Goal: Information Seeking & Learning: Check status

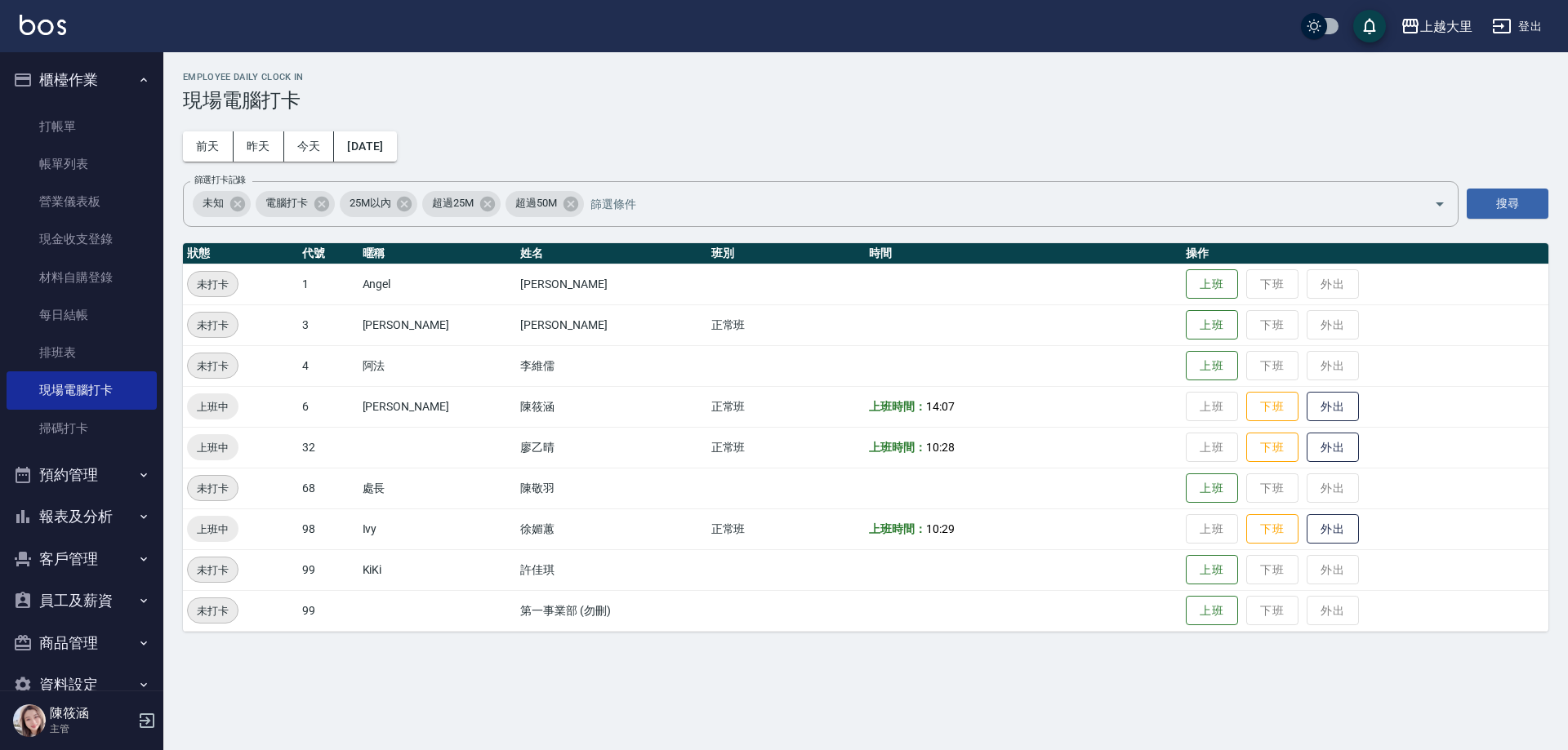
click at [112, 517] on button "報表及分析" at bounding box center [81, 516] width 150 height 42
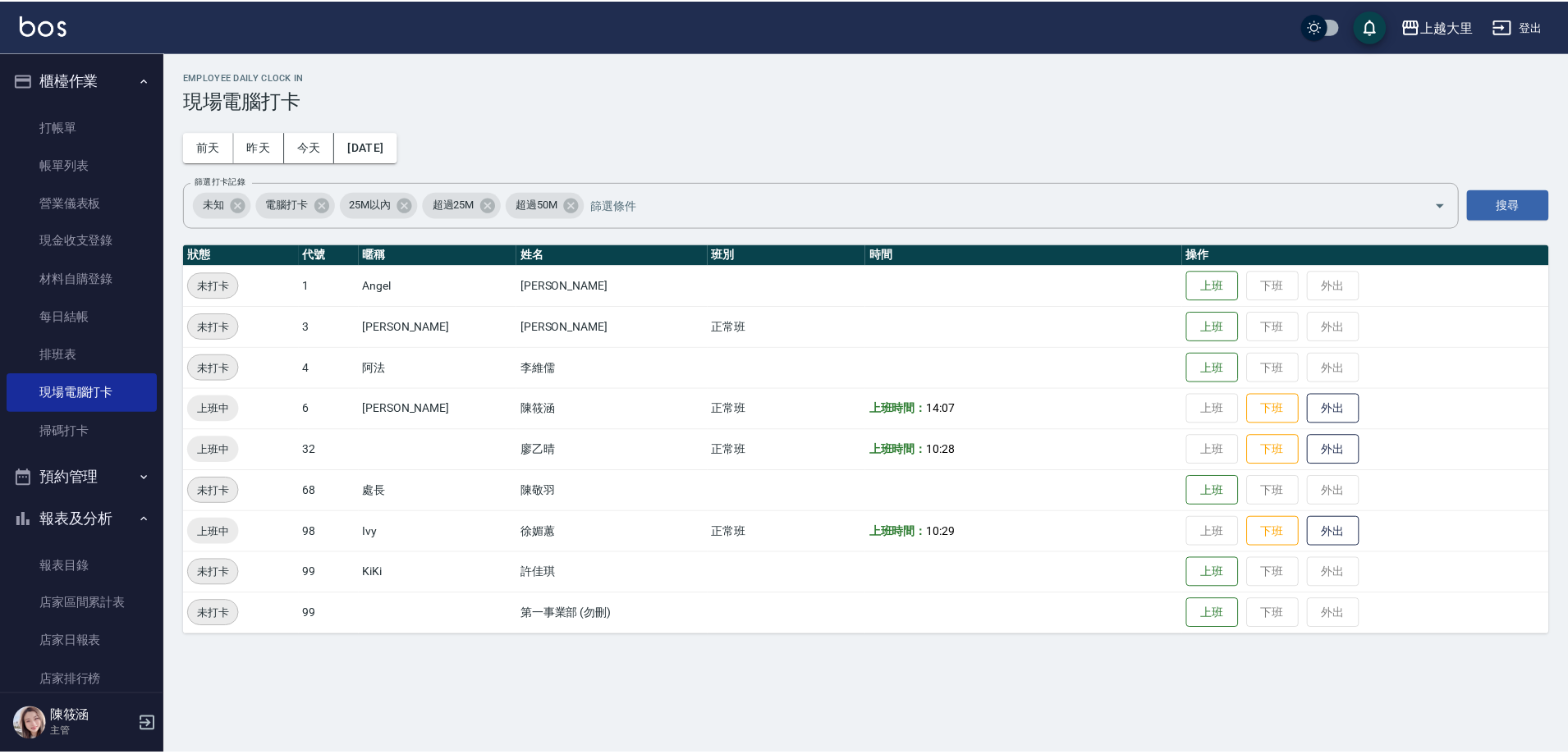
scroll to position [328, 0]
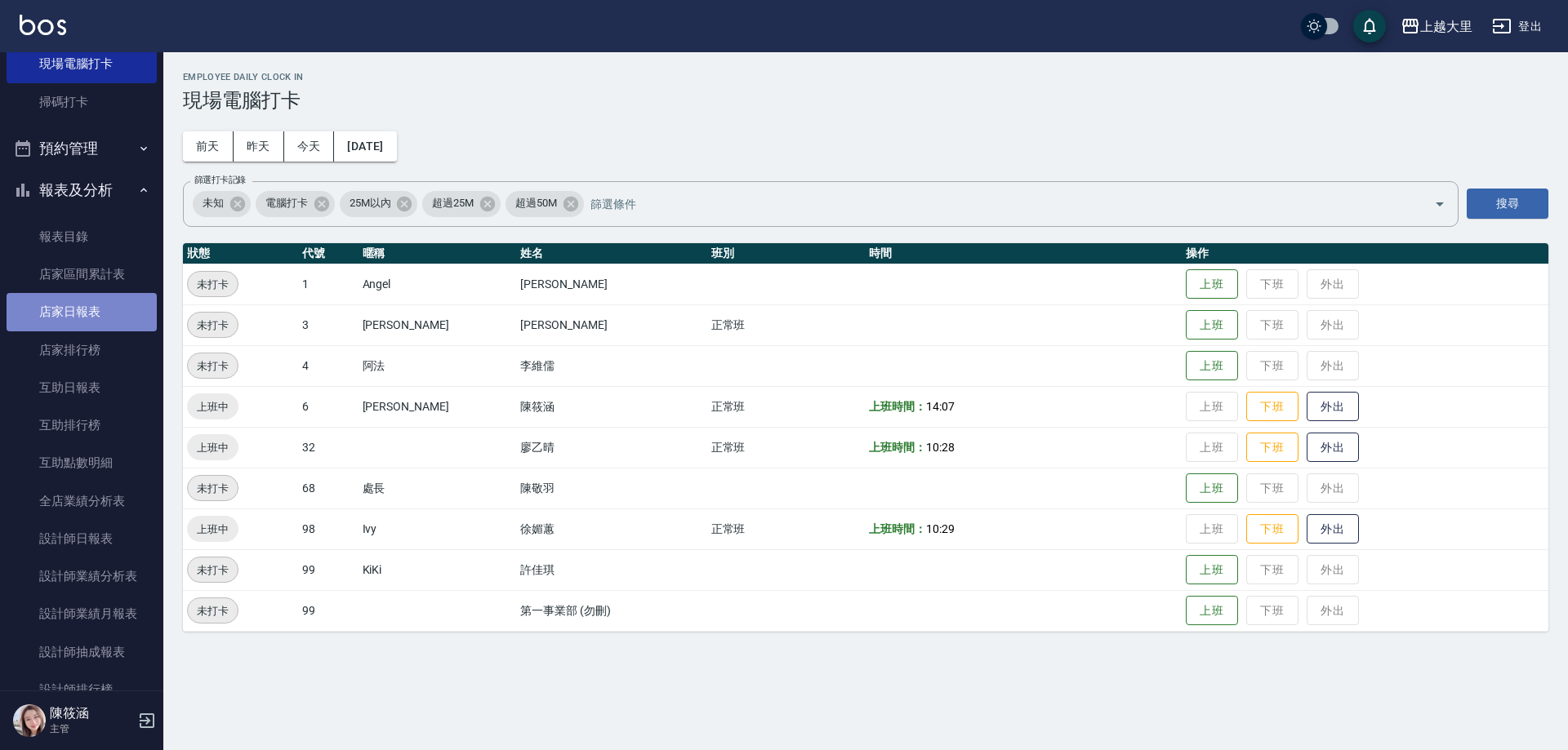
click at [111, 316] on link "店家日報表" at bounding box center [81, 312] width 150 height 38
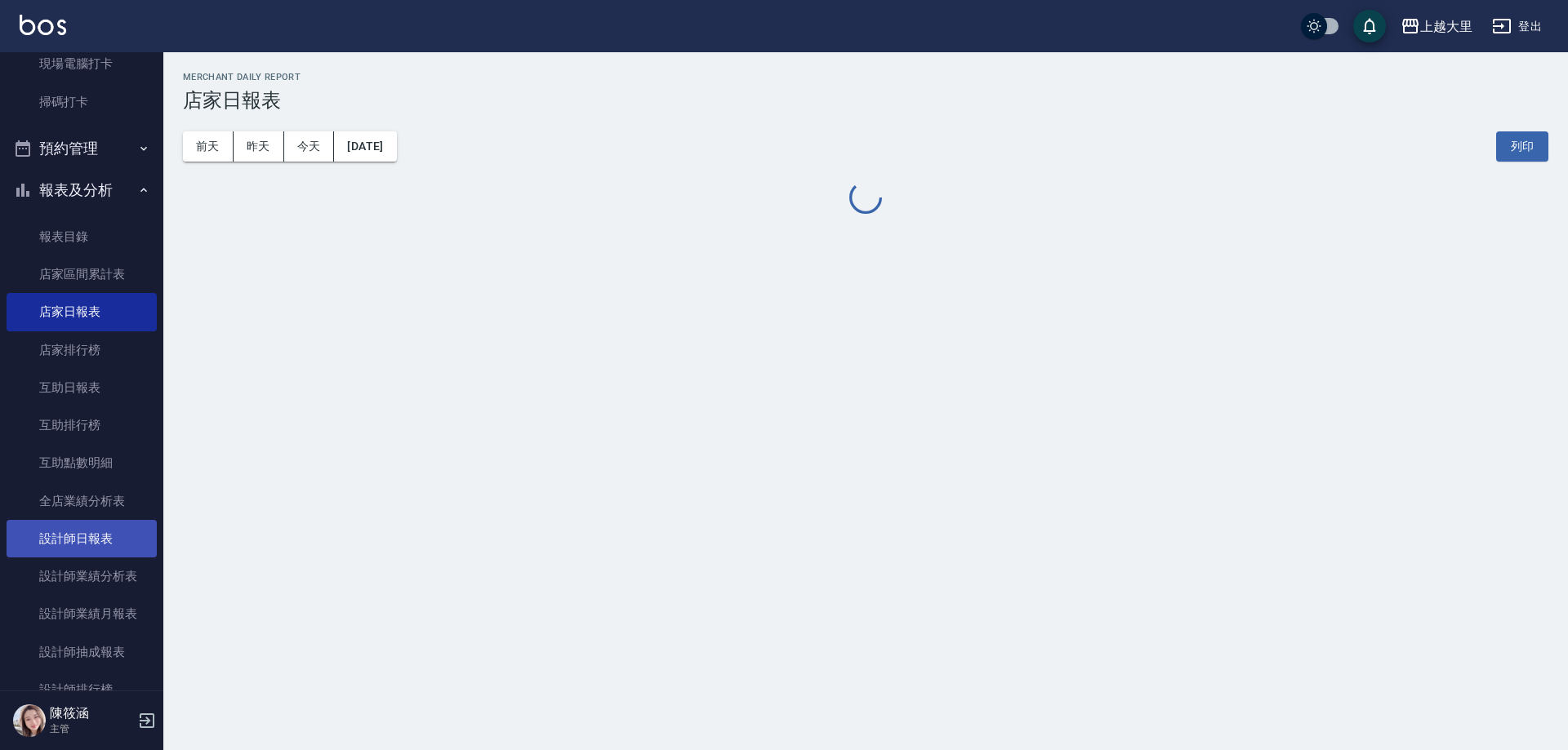
click at [108, 547] on link "設計師日報表" at bounding box center [81, 539] width 150 height 38
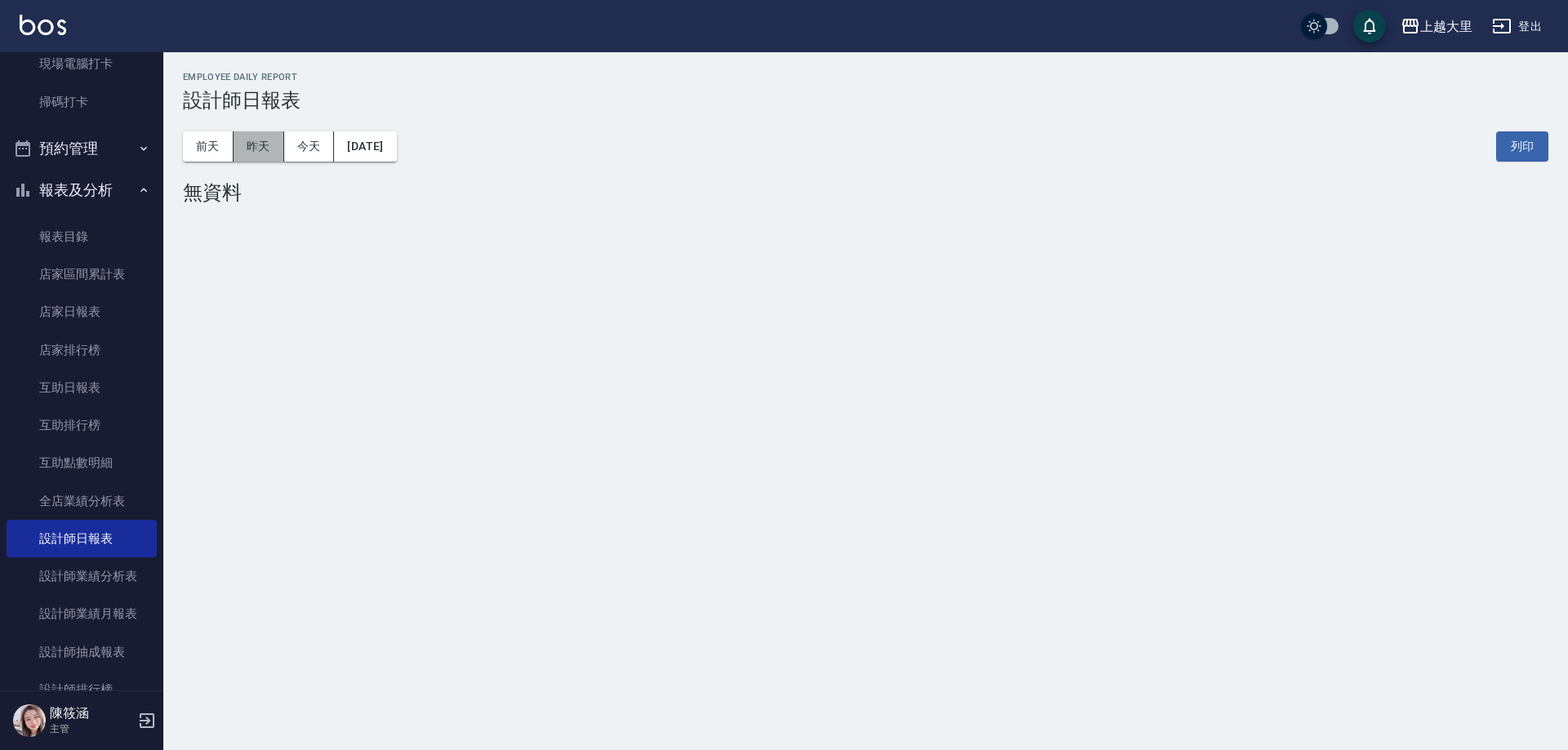
click at [261, 144] on button "昨天" at bounding box center [259, 147] width 50 height 31
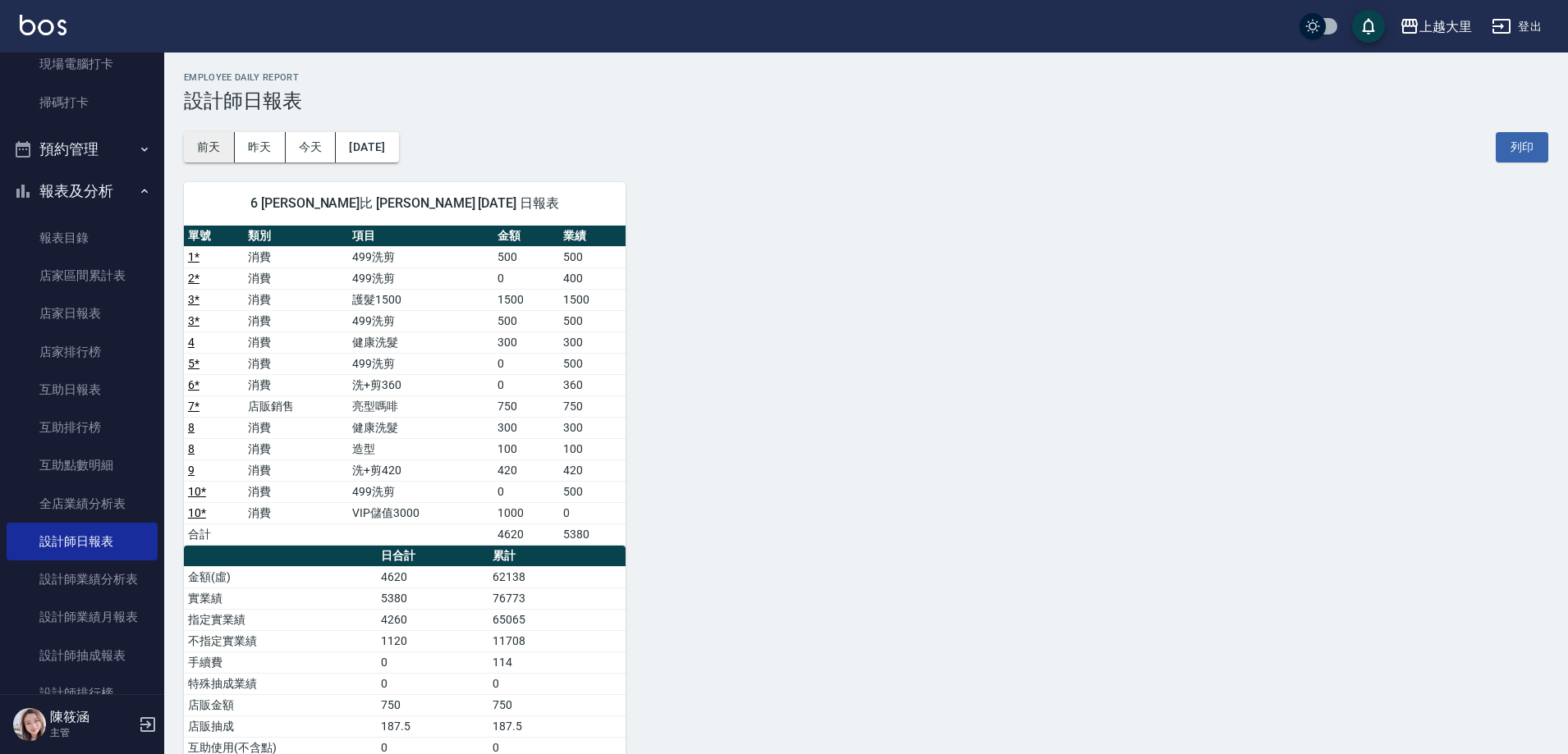
click at [227, 139] on button "前天" at bounding box center [209, 147] width 51 height 31
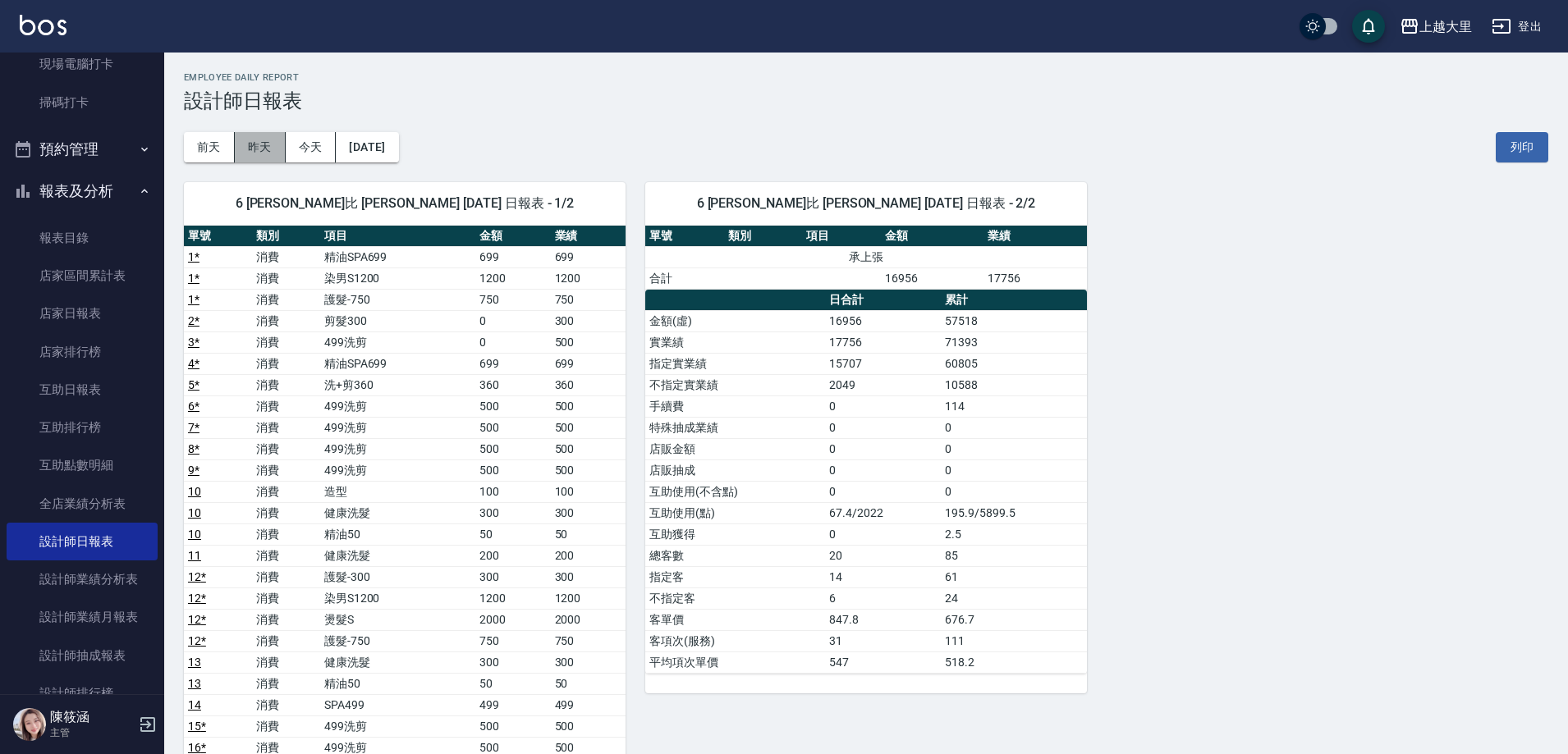
click at [274, 144] on button "昨天" at bounding box center [260, 147] width 51 height 31
